Goal: Navigation & Orientation: Find specific page/section

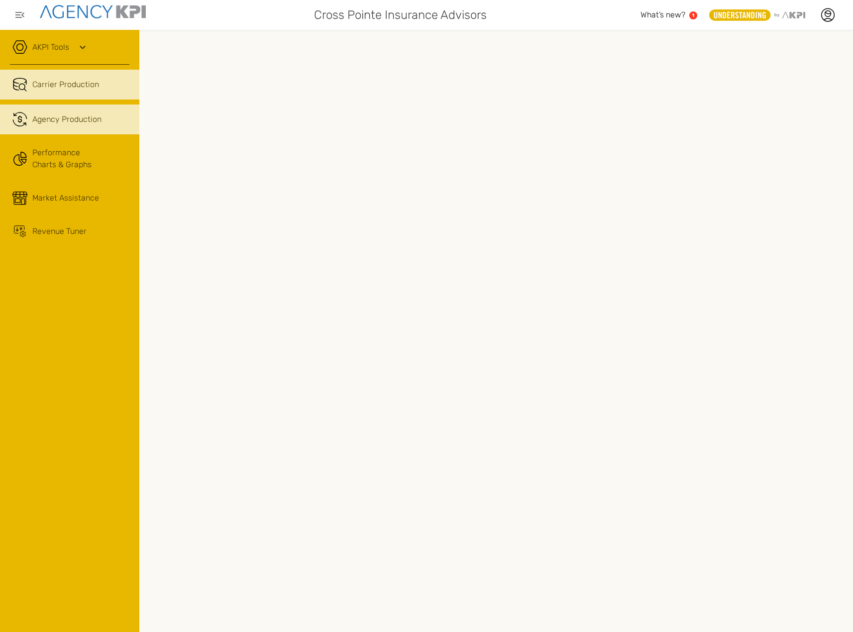
click at [63, 113] on link ".cls-1{fill:none;stroke:#221f20;stroke-linecap:round;stroke-linejoin:round;stro…" at bounding box center [69, 120] width 139 height 30
click at [19, 14] on icon "button" at bounding box center [20, 15] width 12 height 12
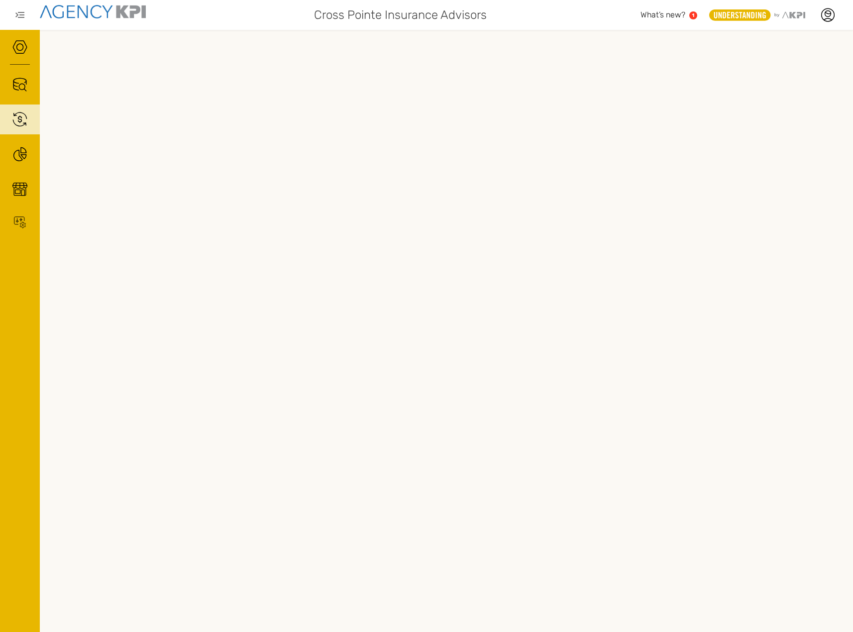
click at [19, 14] on icon "button" at bounding box center [20, 15] width 12 height 12
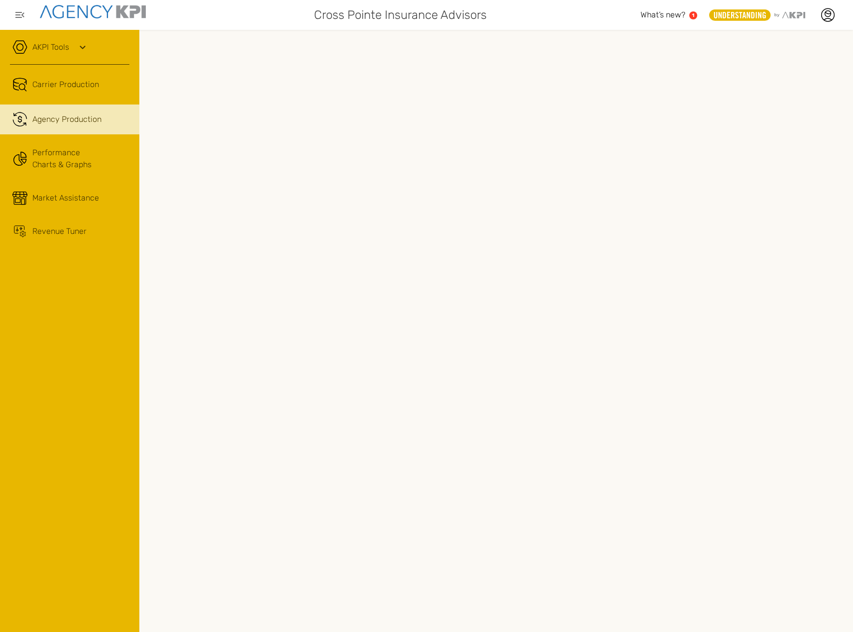
click at [84, 47] on icon at bounding box center [82, 47] width 5 height 3
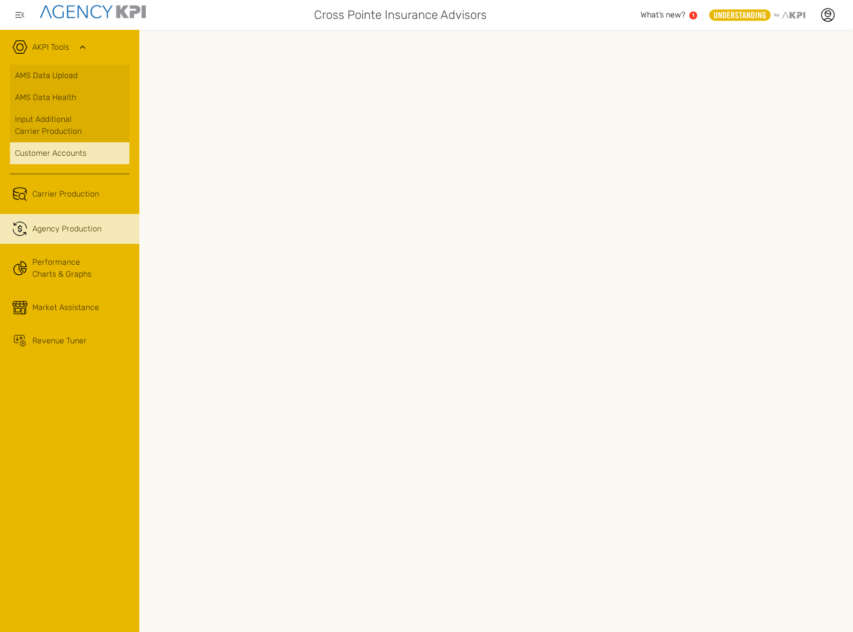
click at [61, 149] on div "Customer Accounts" at bounding box center [70, 153] width 110 height 12
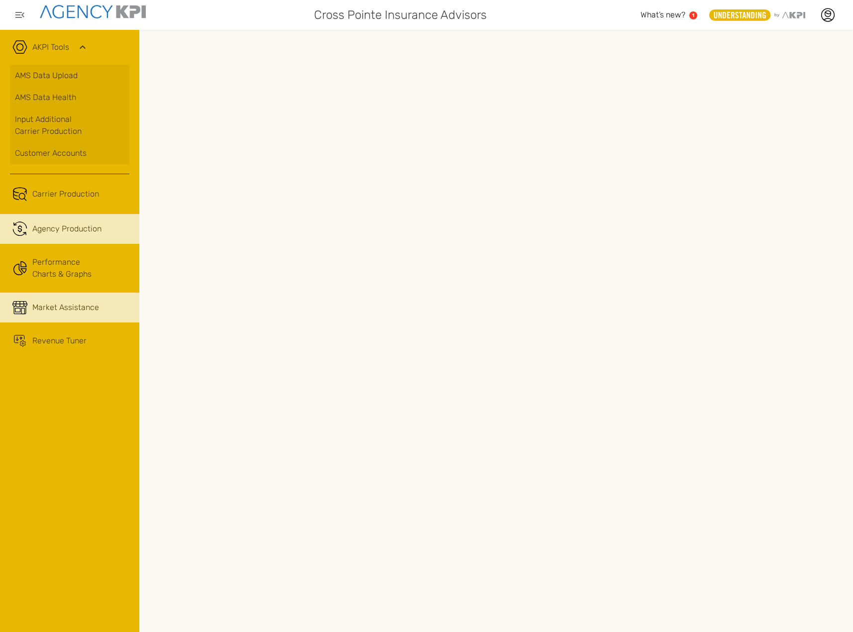
click at [54, 310] on span "Market Assistance" at bounding box center [65, 308] width 67 height 12
